Goal: Information Seeking & Learning: Learn about a topic

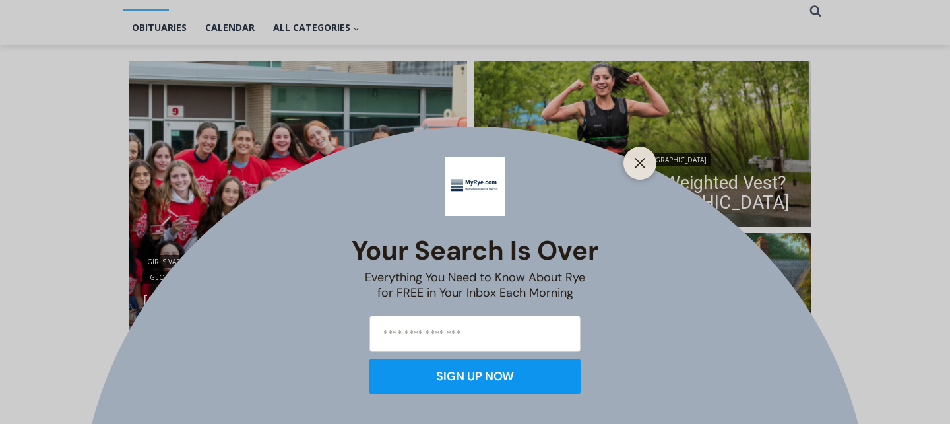
scroll to position [311, 0]
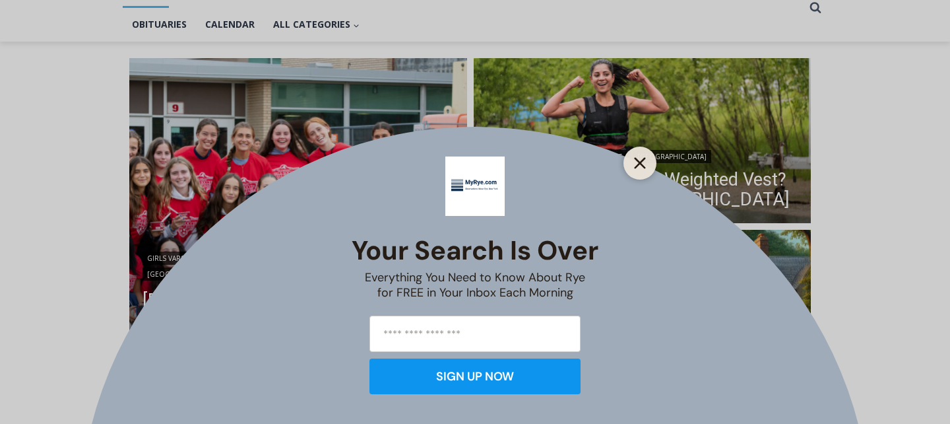
click at [638, 164] on line "Close" at bounding box center [639, 162] width 9 height 9
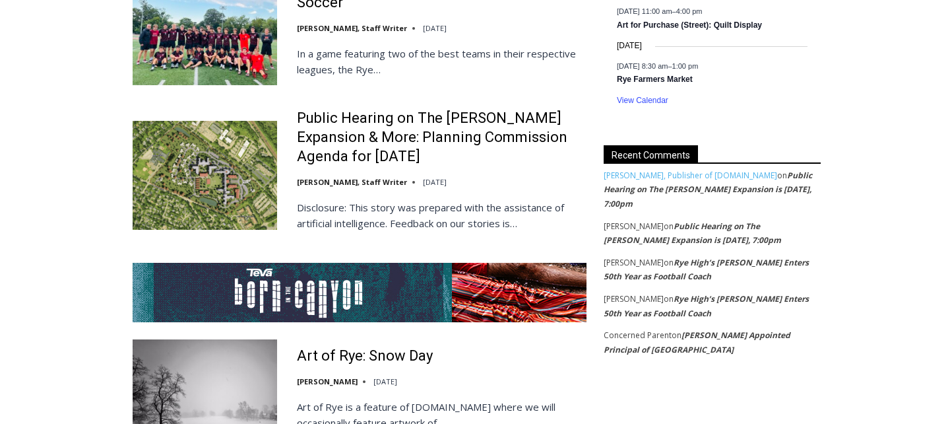
scroll to position [2355, 0]
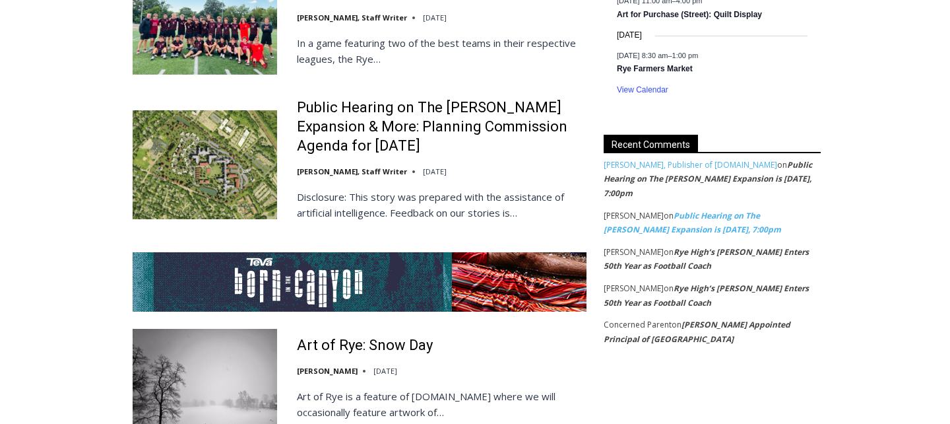
click at [734, 210] on link "Public Hearing on The [PERSON_NAME] Expansion is [DATE], 7:00pm" at bounding box center [692, 223] width 177 height 26
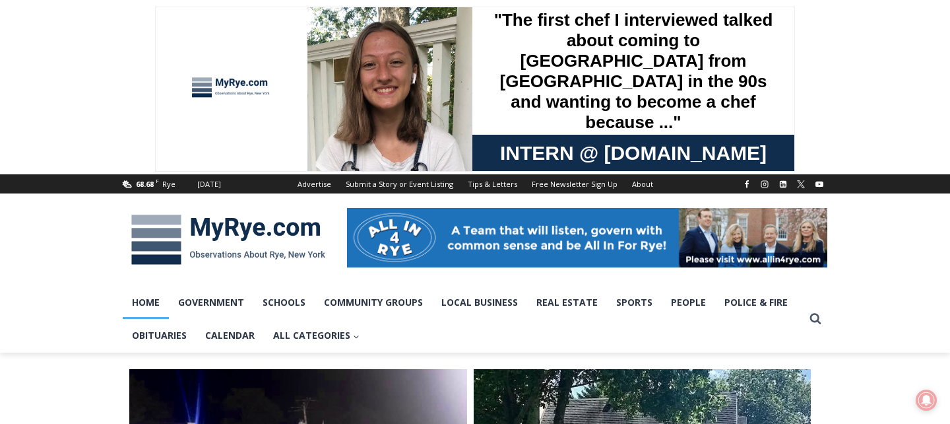
click at [216, 228] on img at bounding box center [228, 239] width 211 height 69
